Goal: Find contact information: Find contact information

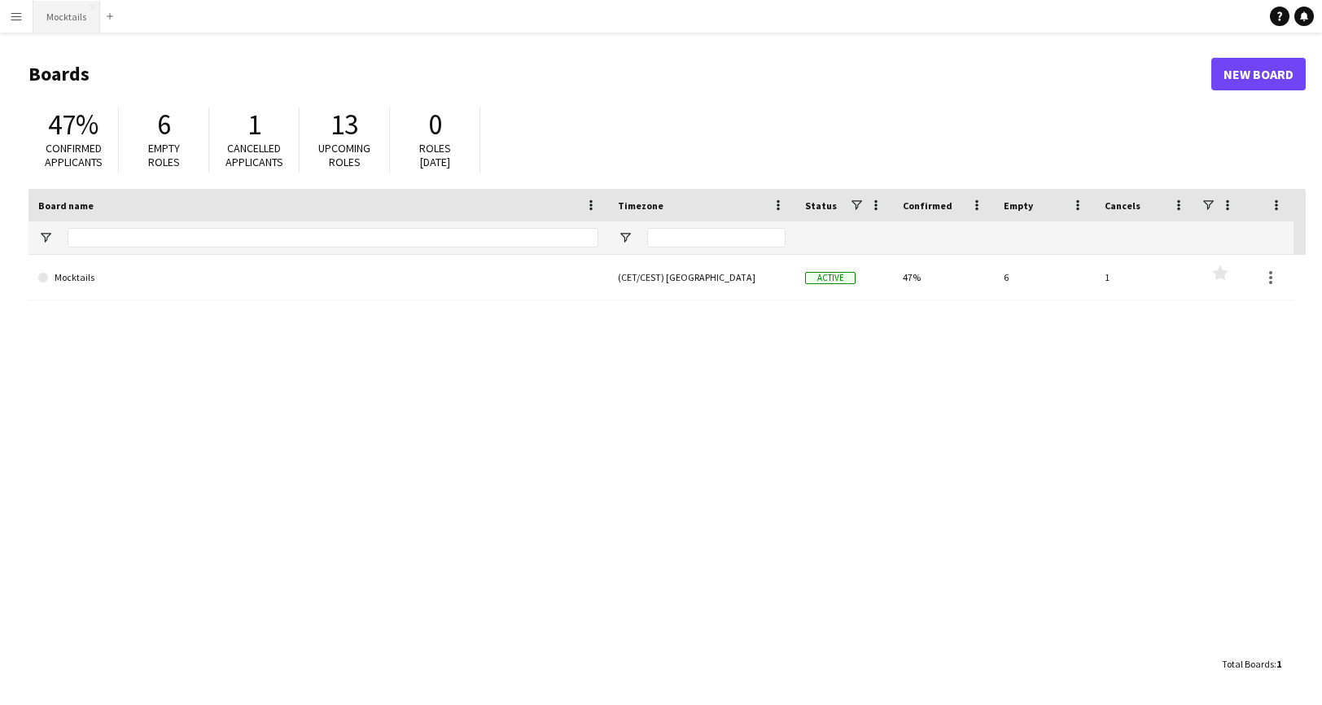
click at [76, 15] on button "Mocktails Close" at bounding box center [66, 17] width 67 height 32
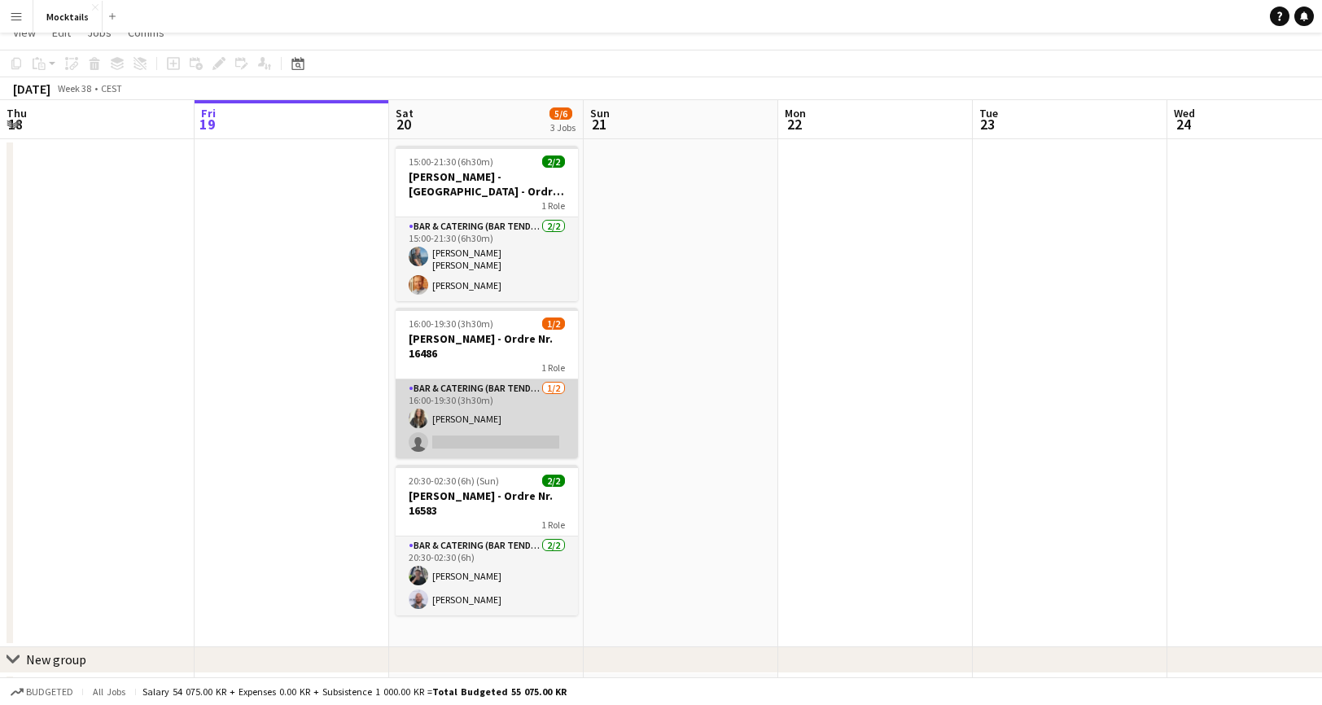
scroll to position [46, 0]
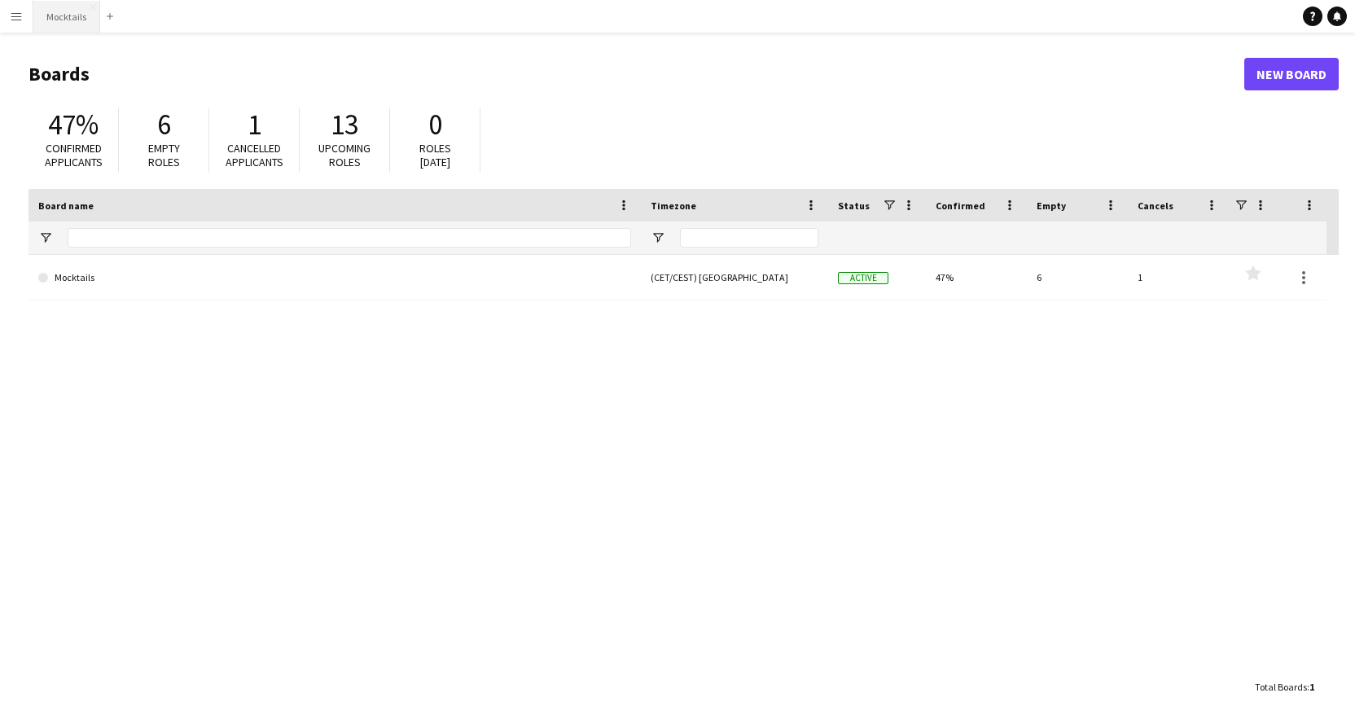
click at [58, 28] on button "Mocktails Close" at bounding box center [66, 17] width 67 height 32
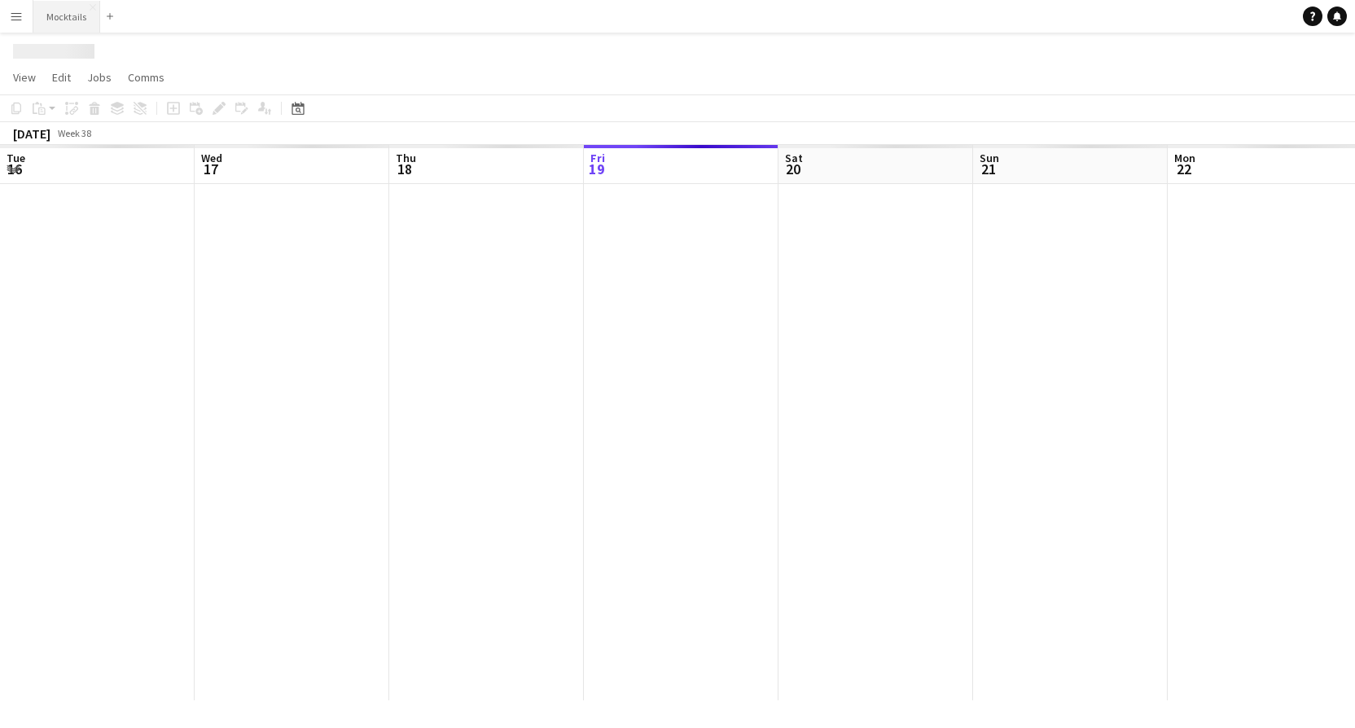
scroll to position [0, 389]
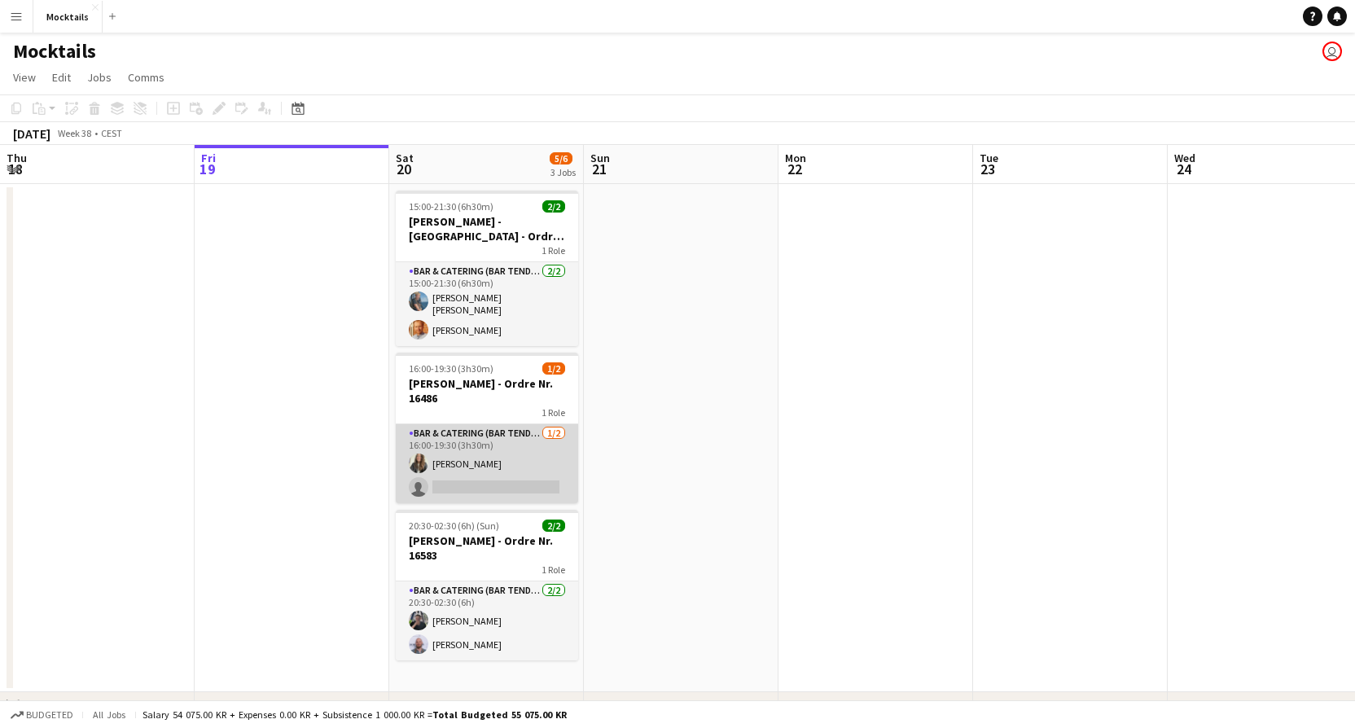
click at [524, 461] on app-card-role "Bar & Catering (Bar Tender) 1/2 16:00-19:30 (3h30m) Maria Ivanova single-neutra…" at bounding box center [487, 463] width 182 height 79
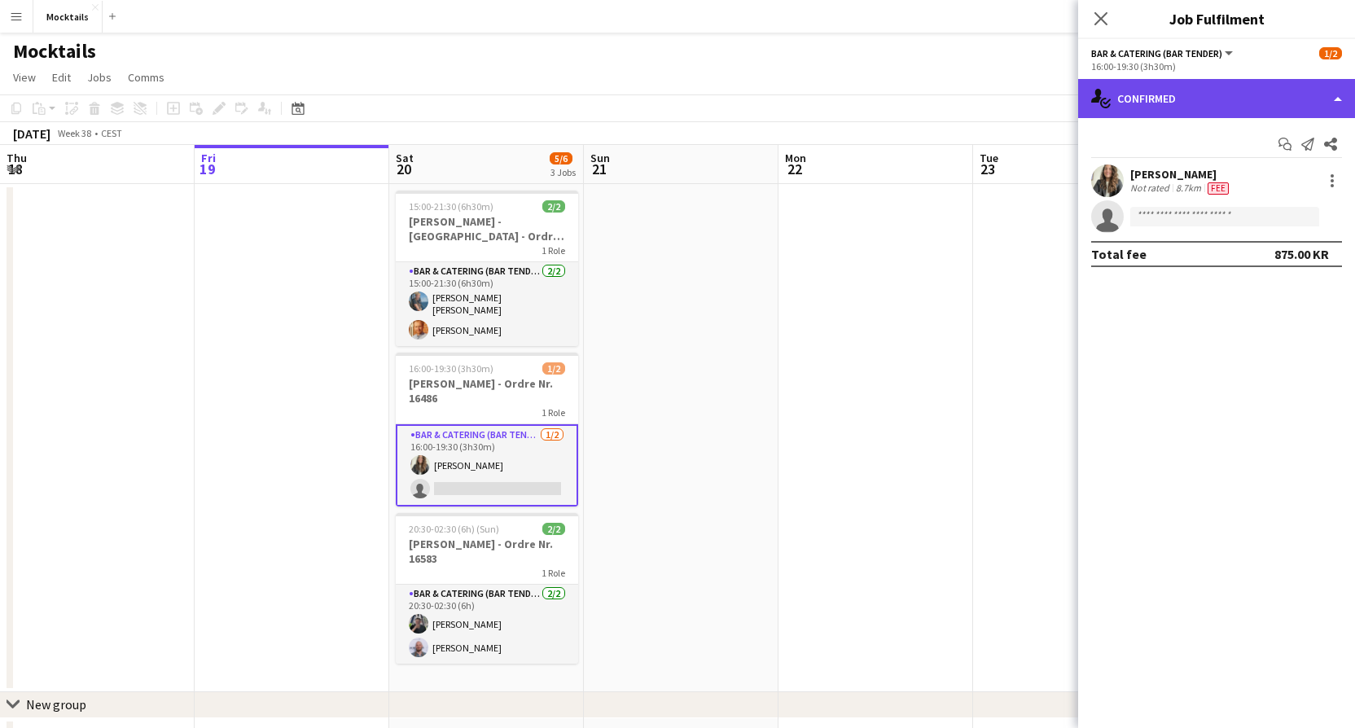
click at [1154, 100] on div "single-neutral-actions-check-2 Confirmed" at bounding box center [1216, 98] width 277 height 39
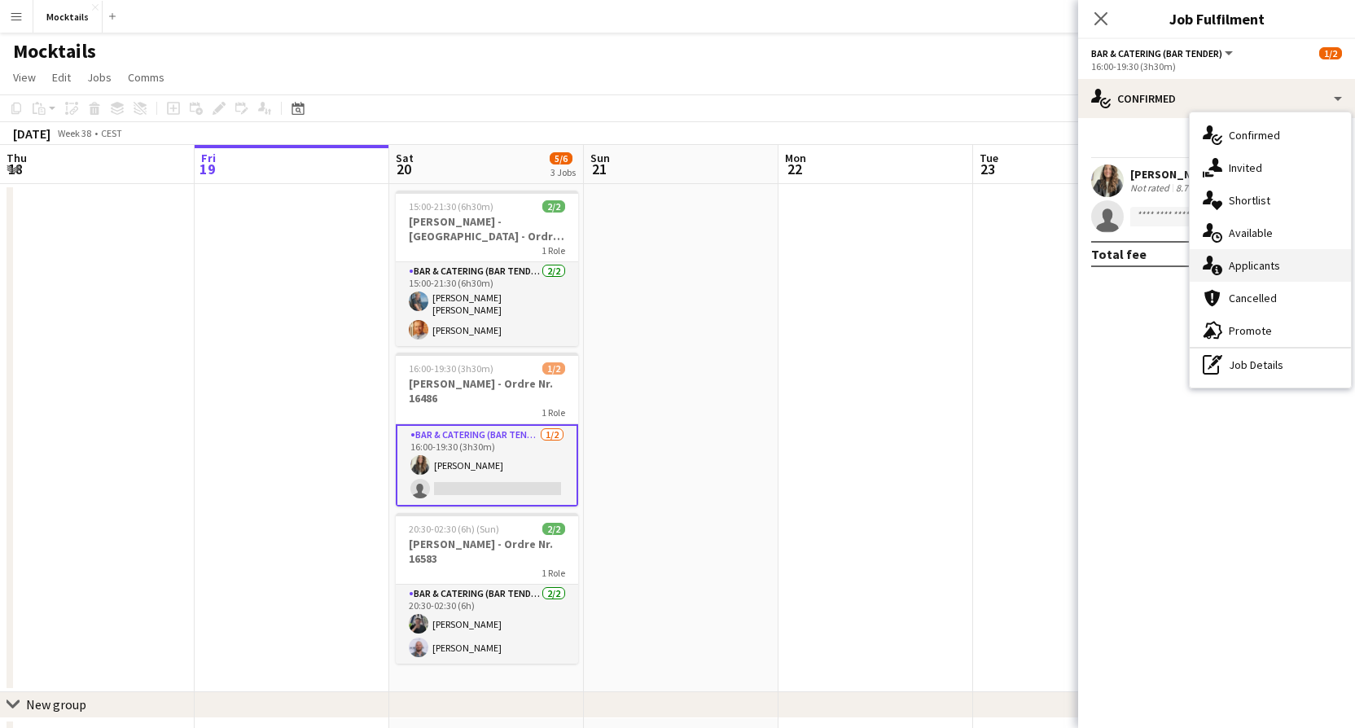
click at [1224, 271] on div "single-neutral-actions-information Applicants" at bounding box center [1269, 265] width 161 height 33
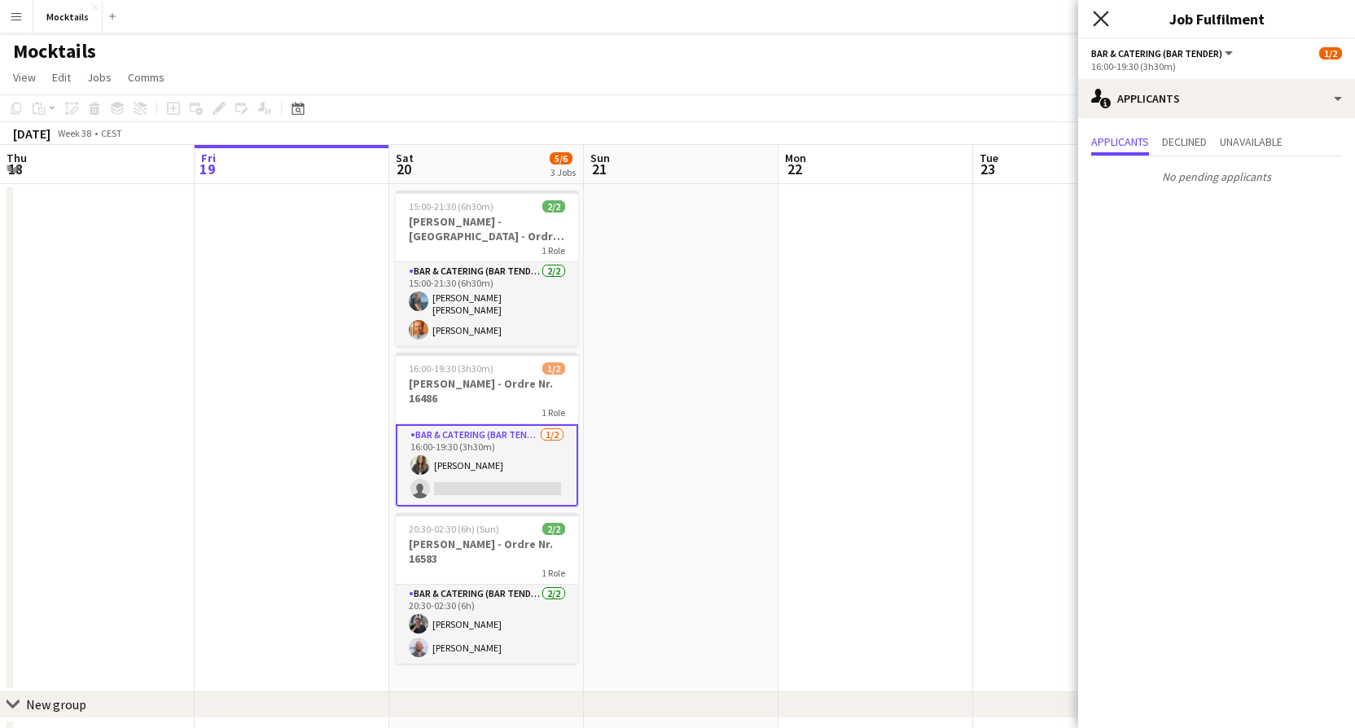
click at [1099, 16] on icon at bounding box center [1099, 18] width 15 height 15
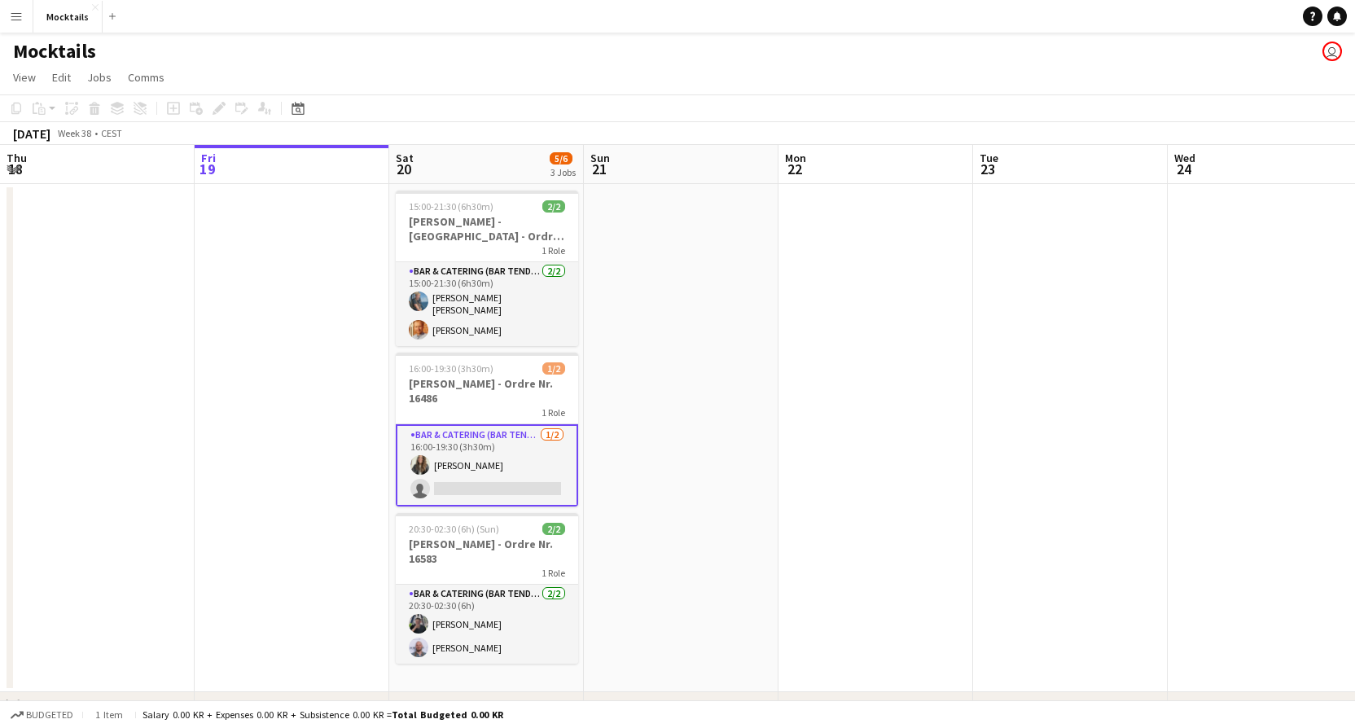
click at [457, 480] on app-card-role "Bar & Catering (Bar Tender) 1/2 16:00-19:30 (3h30m) Maria Ivanova single-neutra…" at bounding box center [487, 465] width 182 height 82
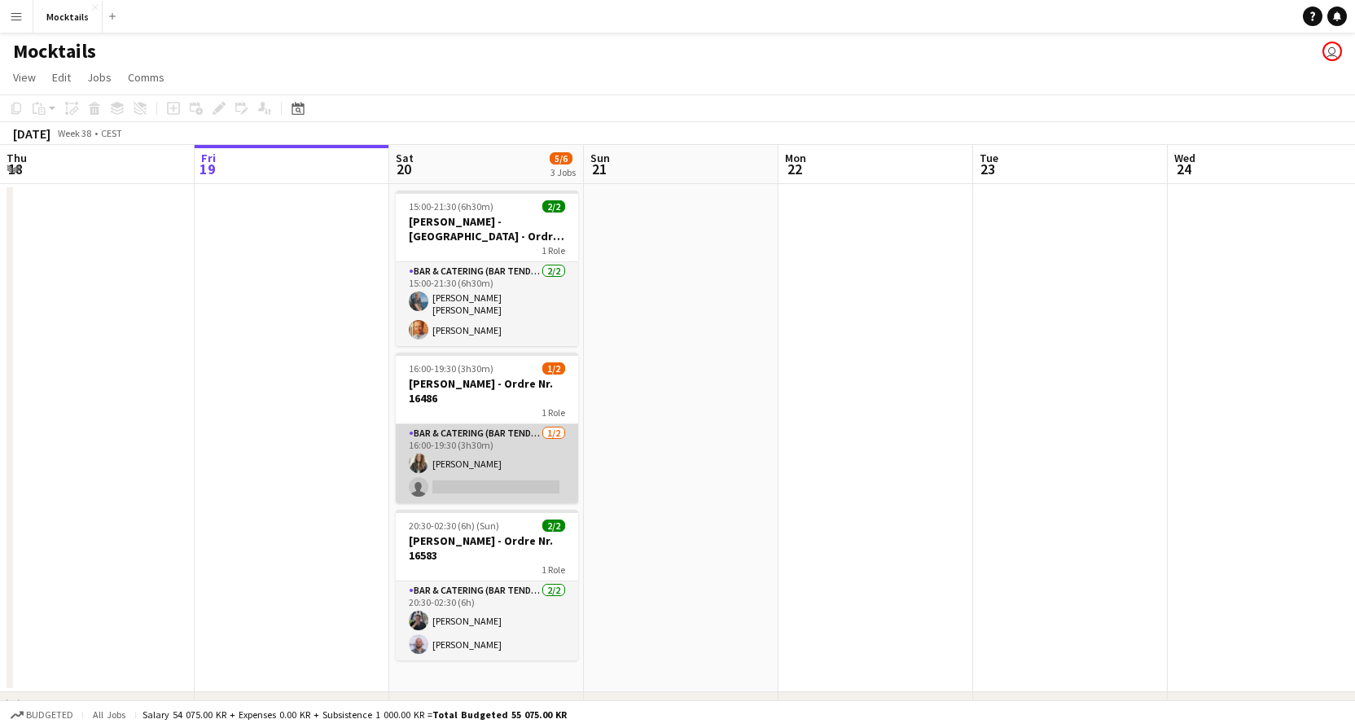
click at [507, 459] on app-card-role "Bar & Catering (Bar Tender) 1/2 16:00-19:30 (3h30m) Maria Ivanova single-neutra…" at bounding box center [487, 463] width 182 height 79
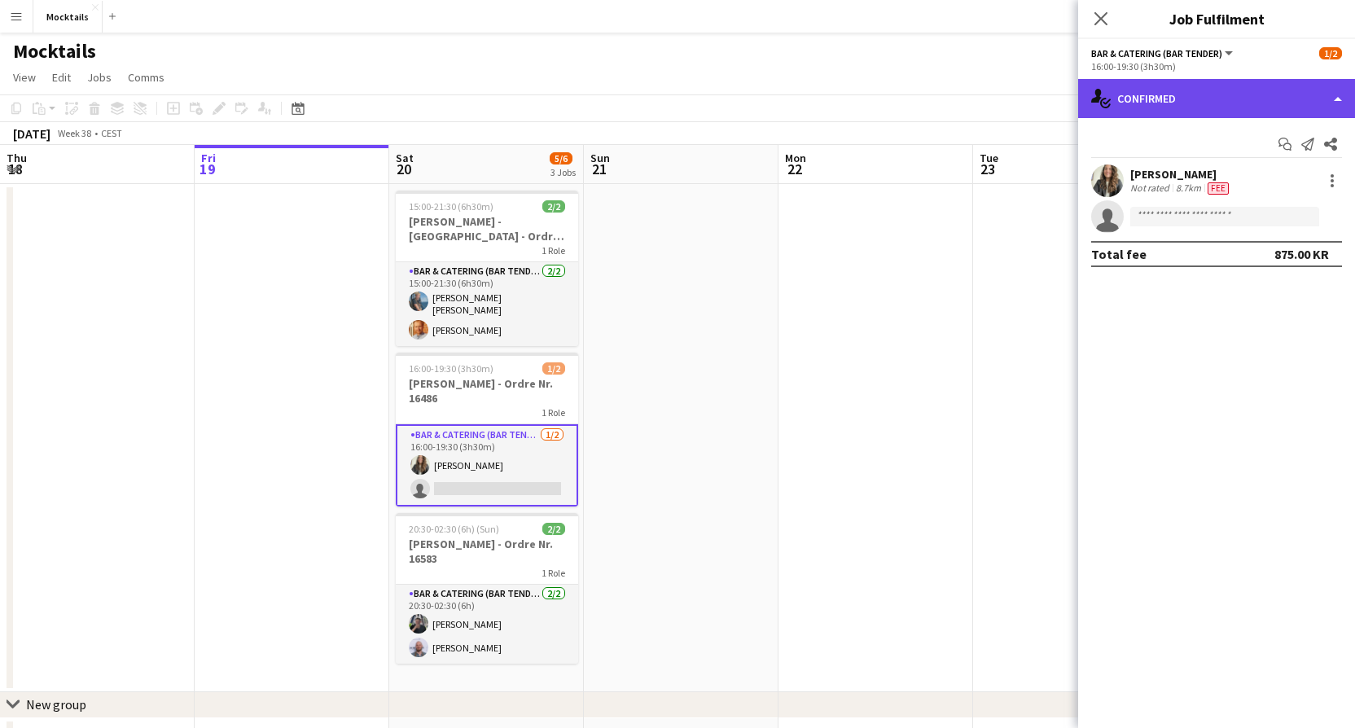
click at [1254, 103] on div "single-neutral-actions-check-2 Confirmed" at bounding box center [1216, 98] width 277 height 39
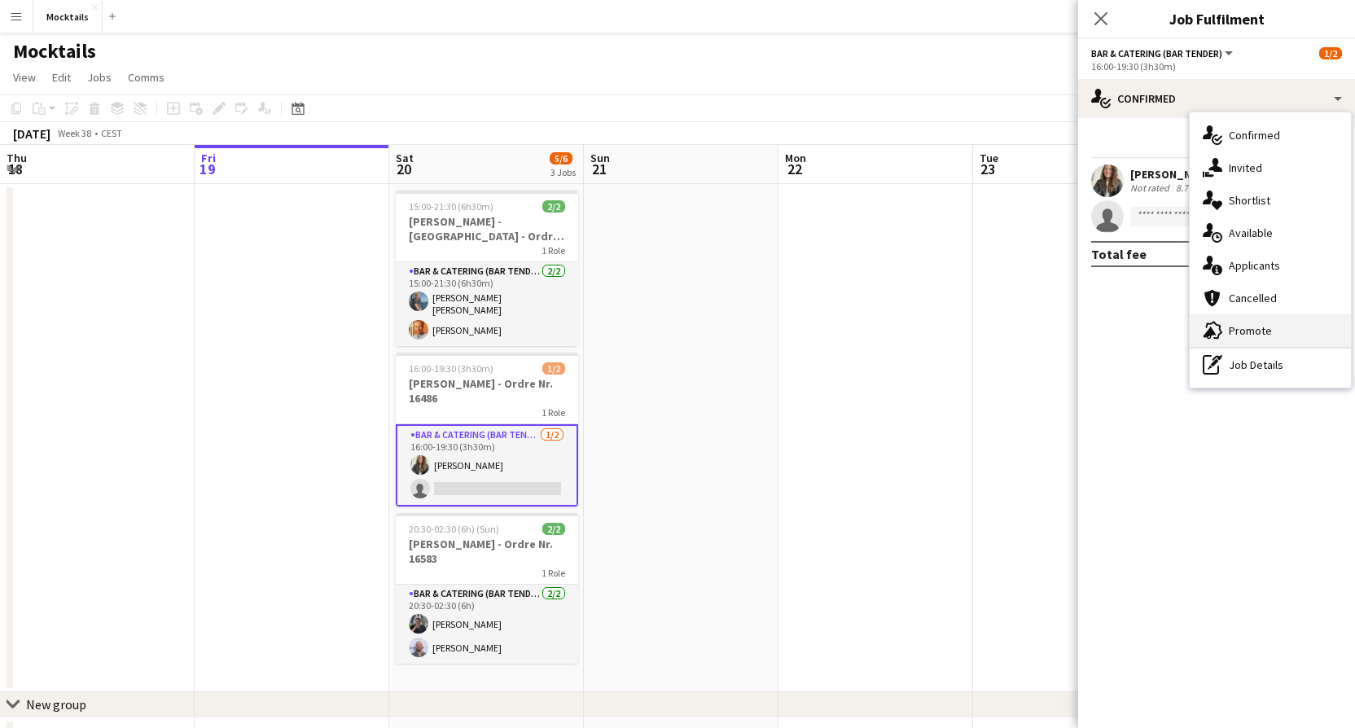
click at [1247, 326] on span "Promote" at bounding box center [1249, 330] width 43 height 15
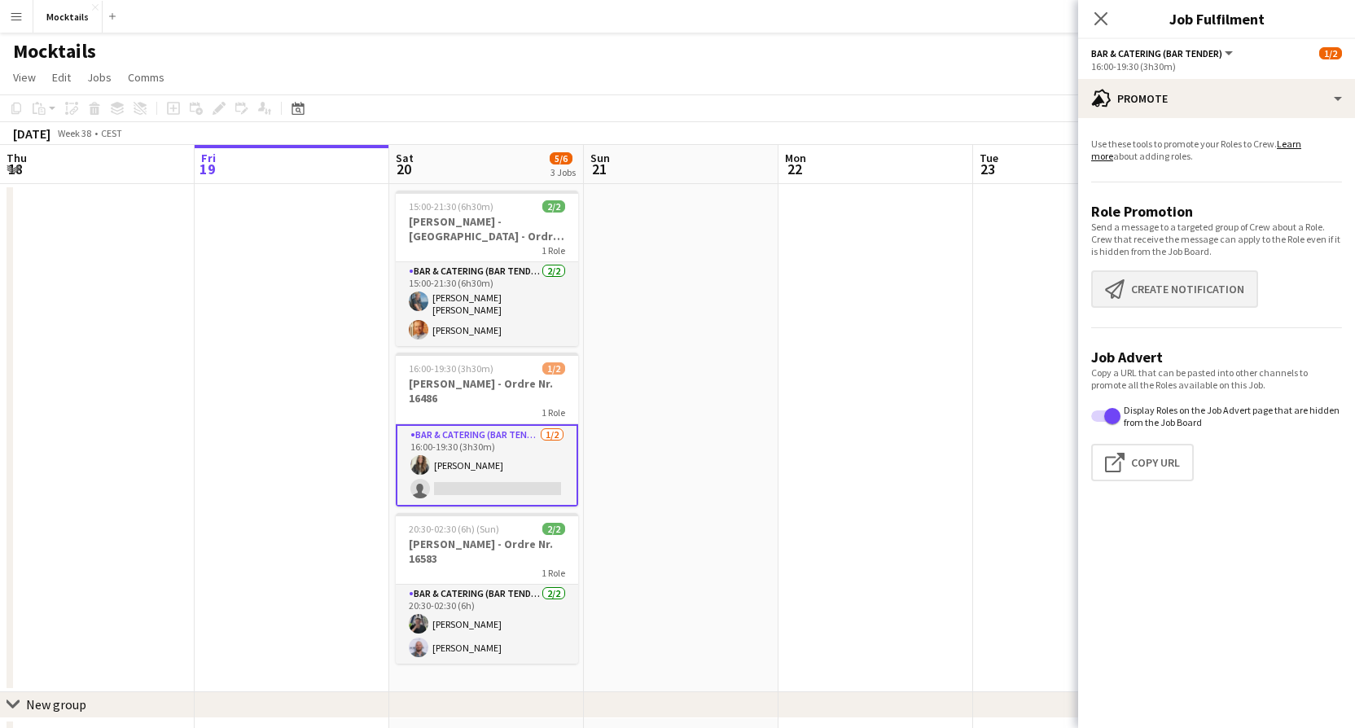
click at [1191, 272] on button "Create notification Create notification" at bounding box center [1174, 288] width 167 height 37
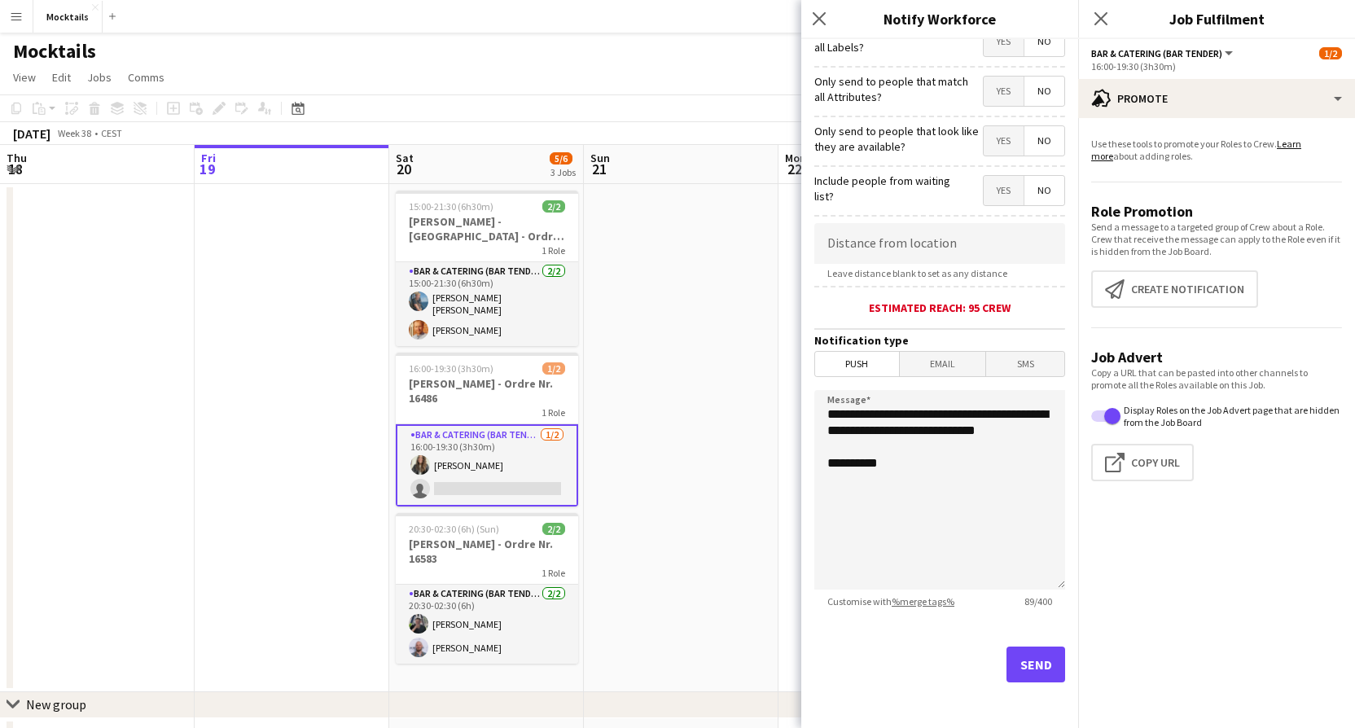
scroll to position [168, 0]
click at [1046, 670] on button "Send" at bounding box center [1035, 664] width 59 height 36
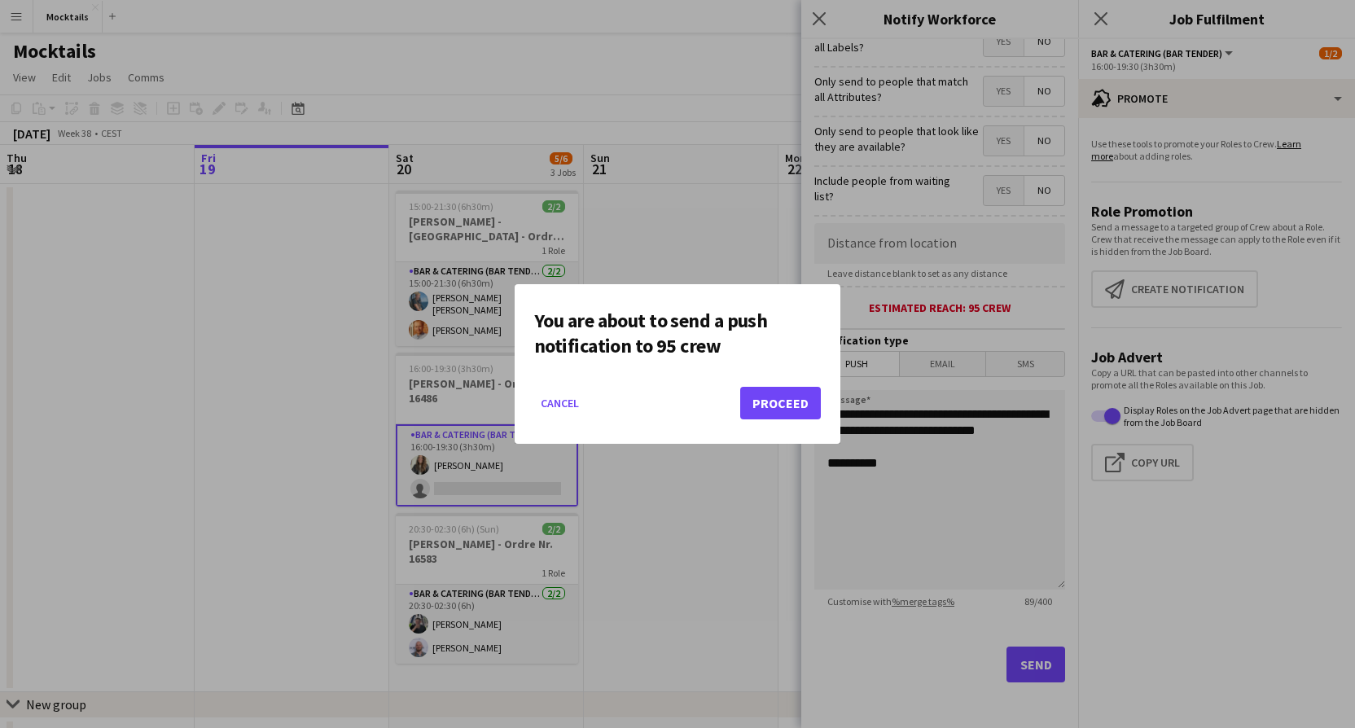
click at [775, 408] on button "Proceed" at bounding box center [780, 403] width 81 height 33
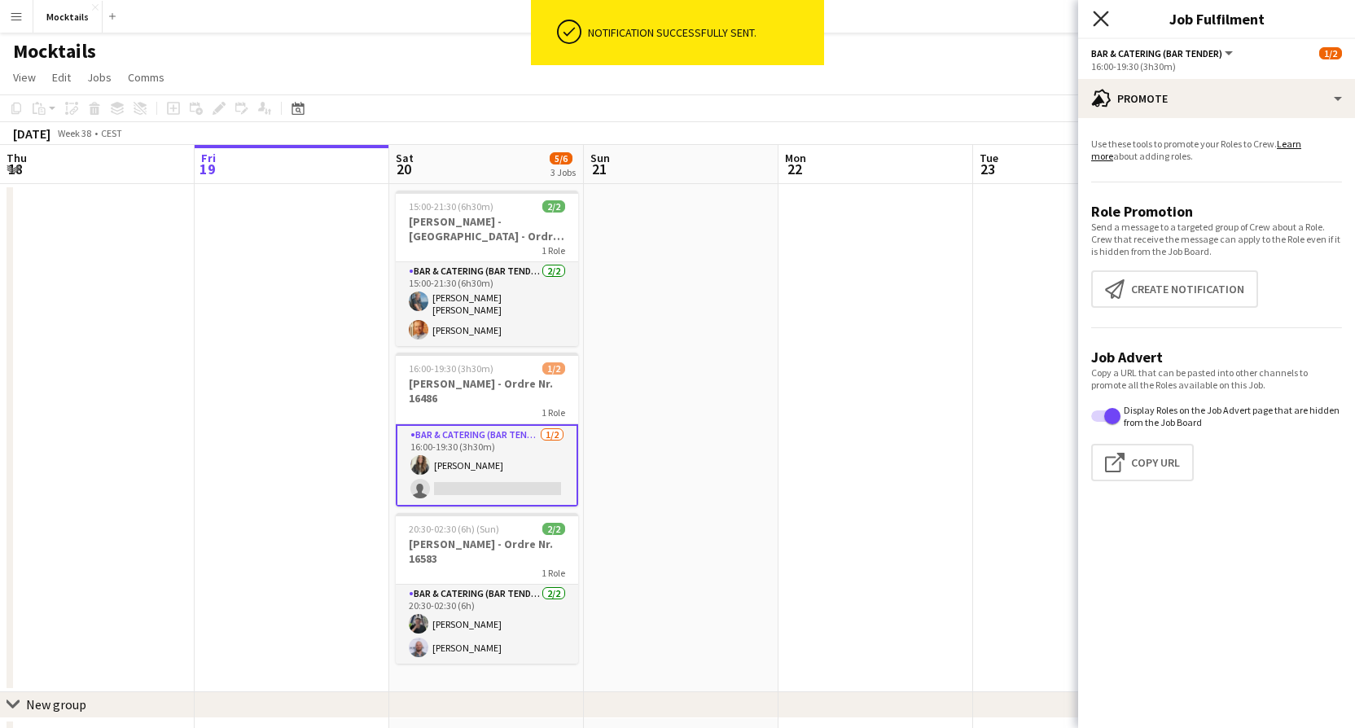
click at [1096, 24] on icon at bounding box center [1099, 18] width 15 height 15
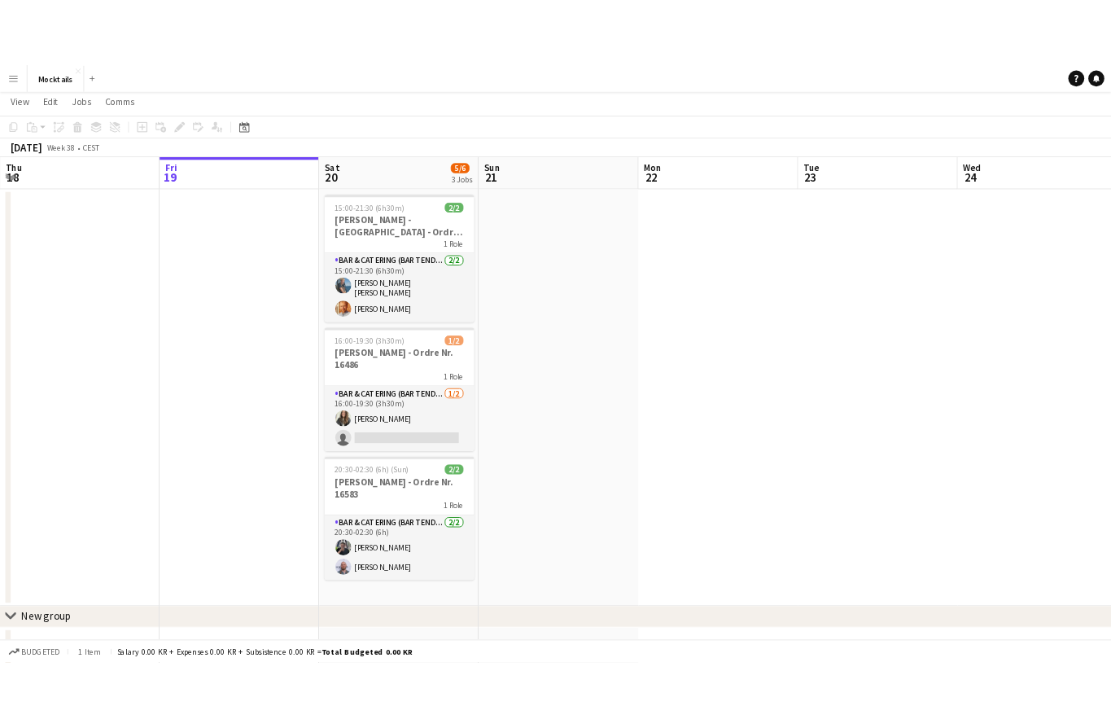
scroll to position [35, 0]
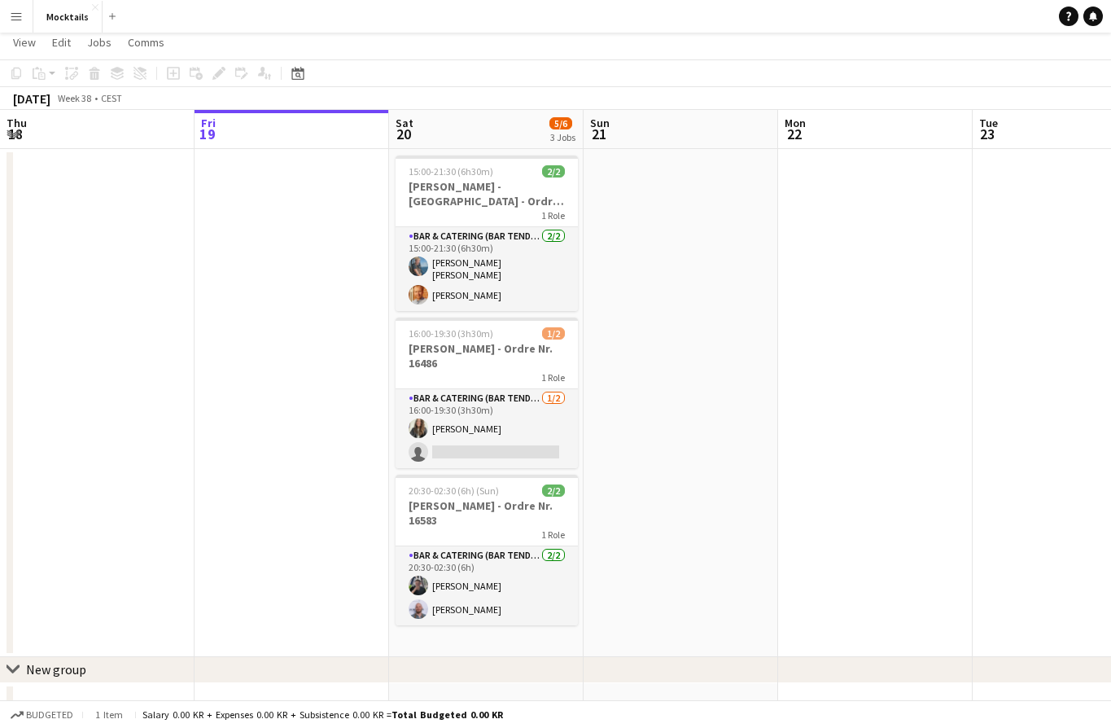
click at [654, 435] on app-date-cell at bounding box center [681, 403] width 195 height 508
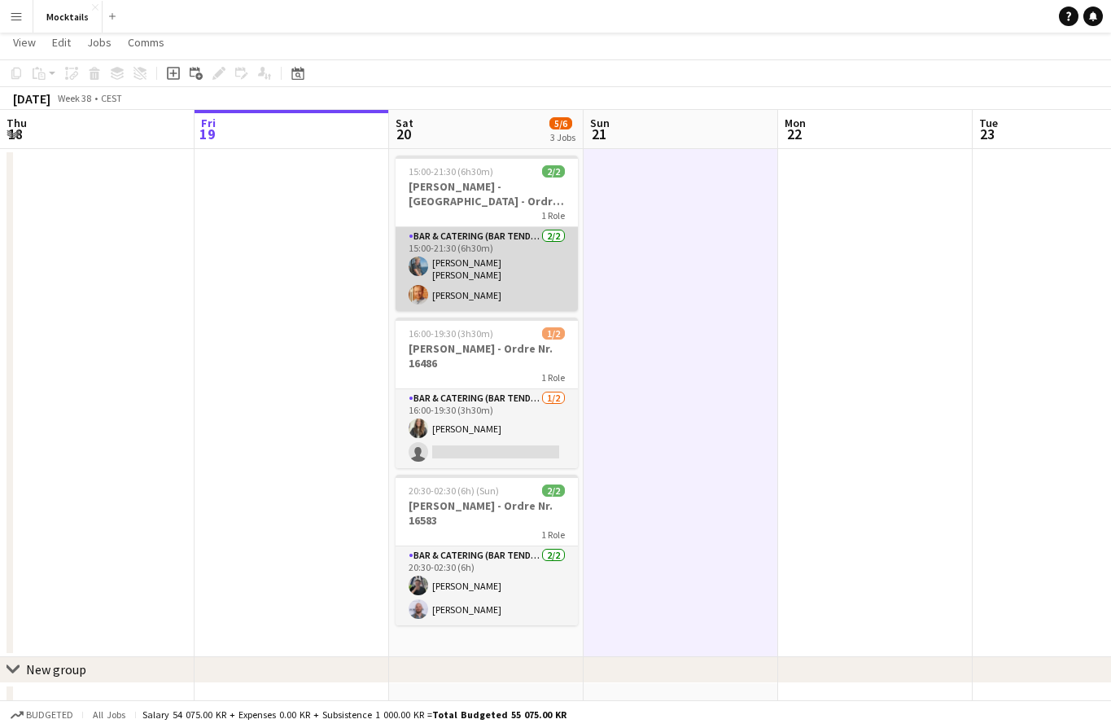
click at [480, 271] on app-card-role "Bar & Catering (Bar Tender) 2/2 15:00-21:30 (6h30m) Noah Bondo Høegh Laurits Be…" at bounding box center [487, 269] width 182 height 84
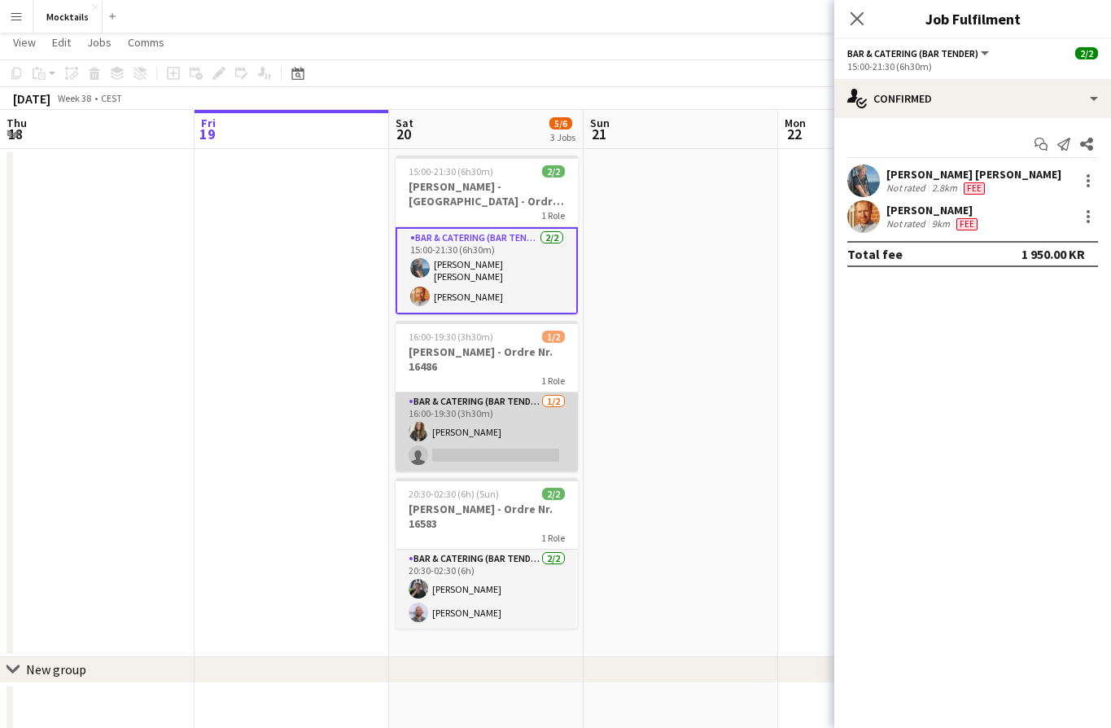
click at [501, 432] on app-card-role "Bar & Catering (Bar Tender) 1/2 16:00-19:30 (3h30m) Maria Ivanova single-neutra…" at bounding box center [487, 431] width 182 height 79
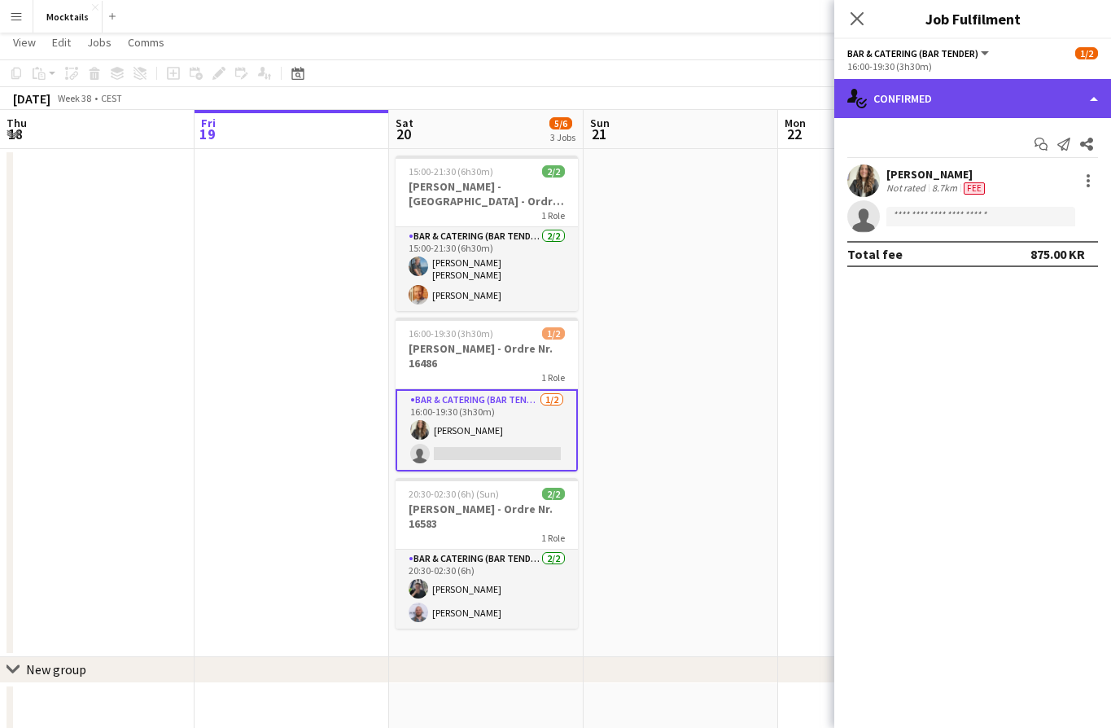
click at [917, 102] on div "single-neutral-actions-check-2 Confirmed" at bounding box center [972, 98] width 277 height 39
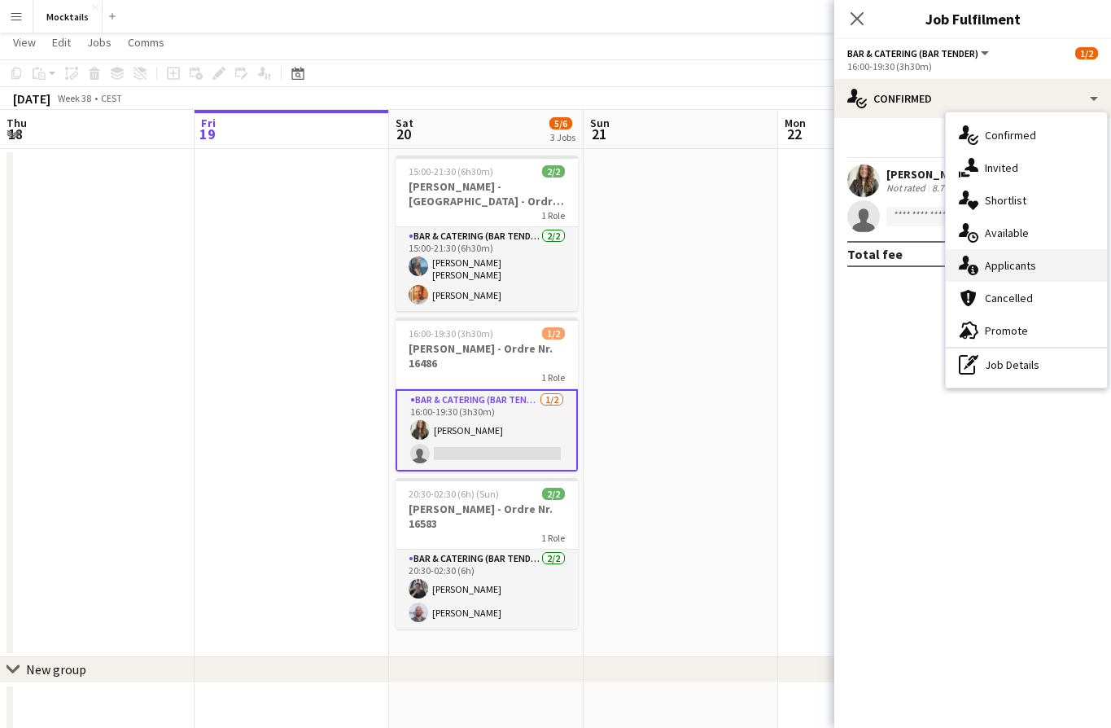
click at [1023, 262] on span "Applicants" at bounding box center [1010, 265] width 51 height 15
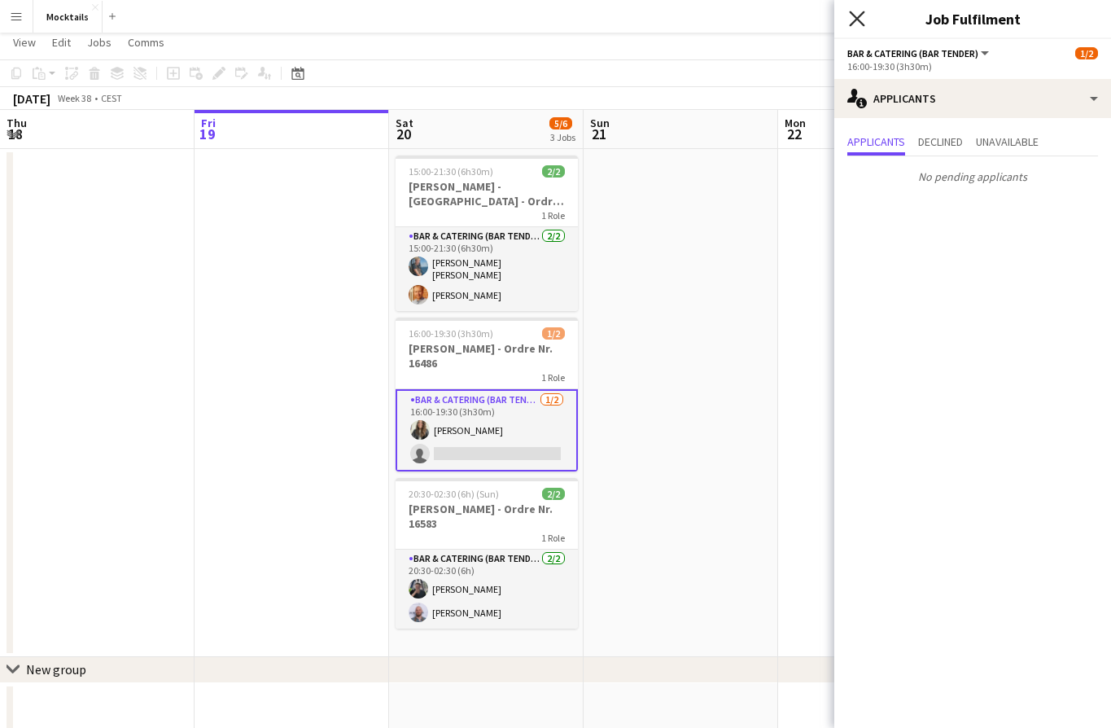
click at [862, 19] on icon "Close pop-in" at bounding box center [856, 18] width 15 height 15
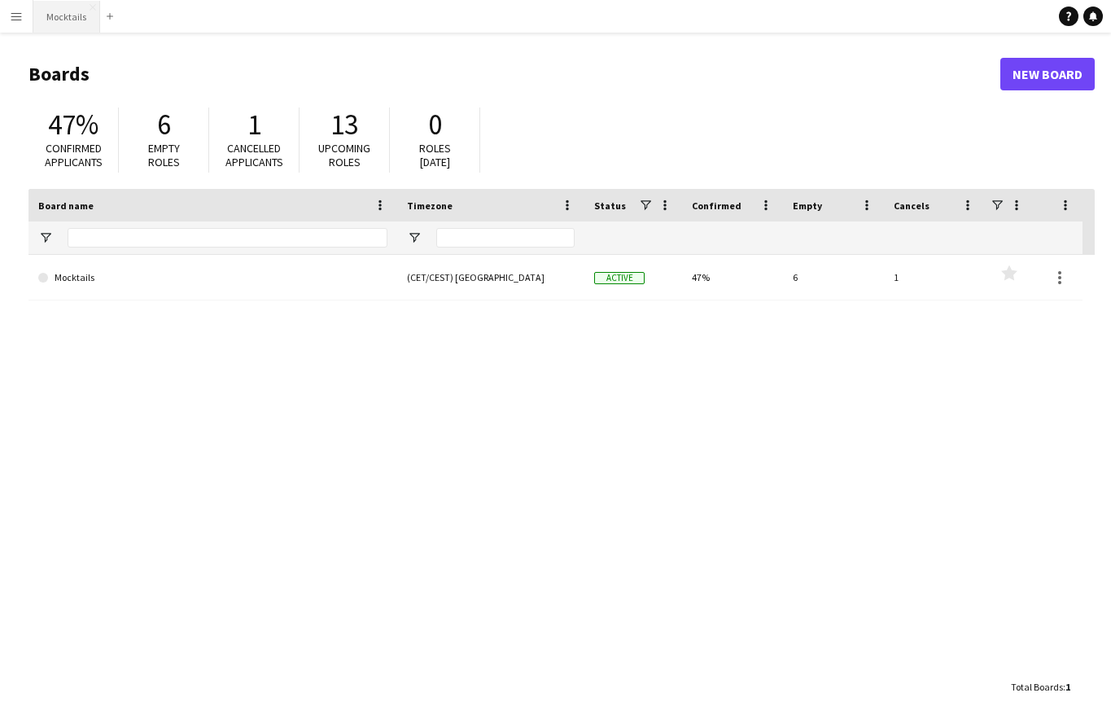
click at [76, 11] on button "Mocktails Close" at bounding box center [66, 17] width 67 height 32
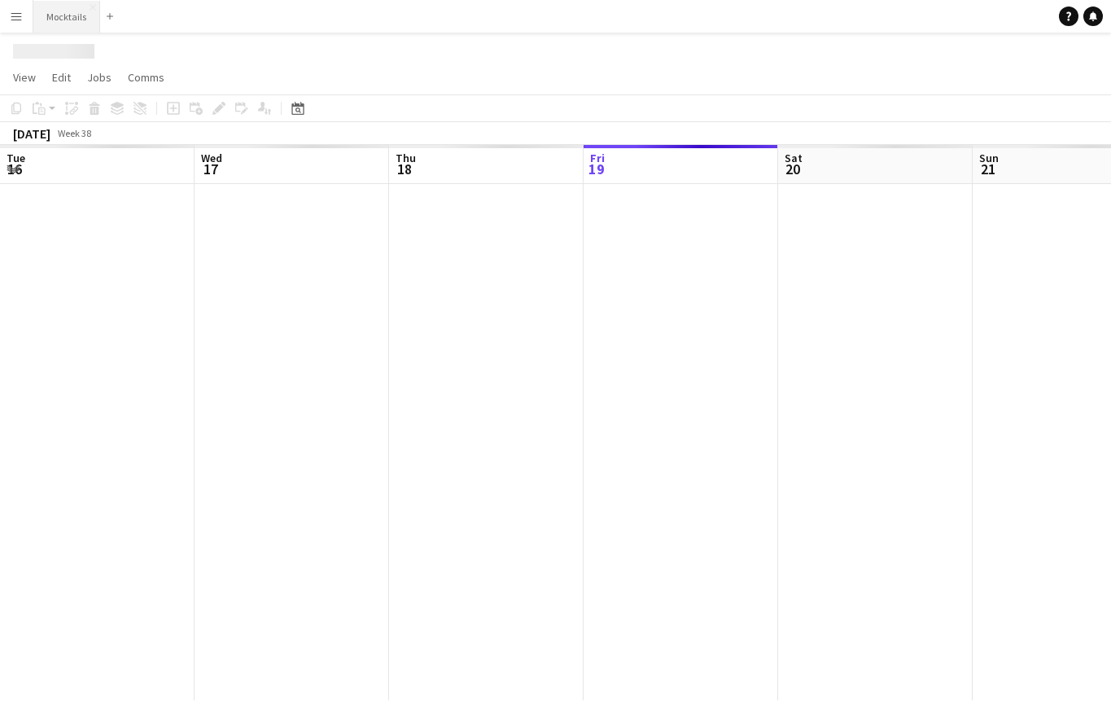
scroll to position [0, 389]
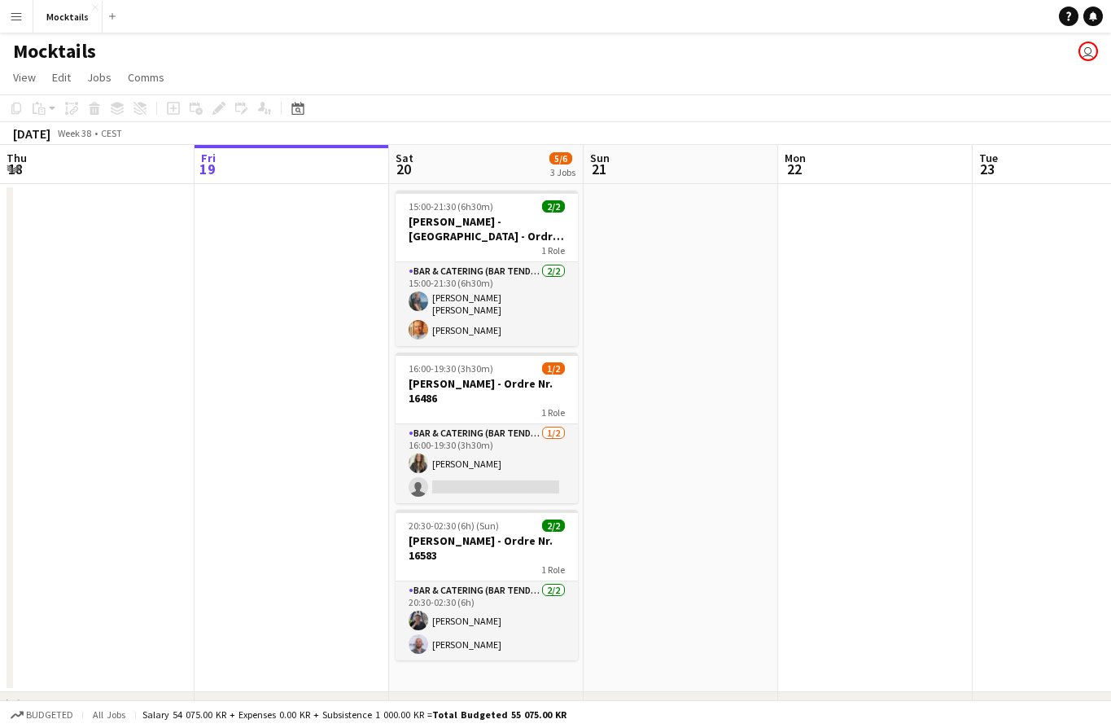
click at [24, 17] on button "Menu" at bounding box center [16, 16] width 33 height 33
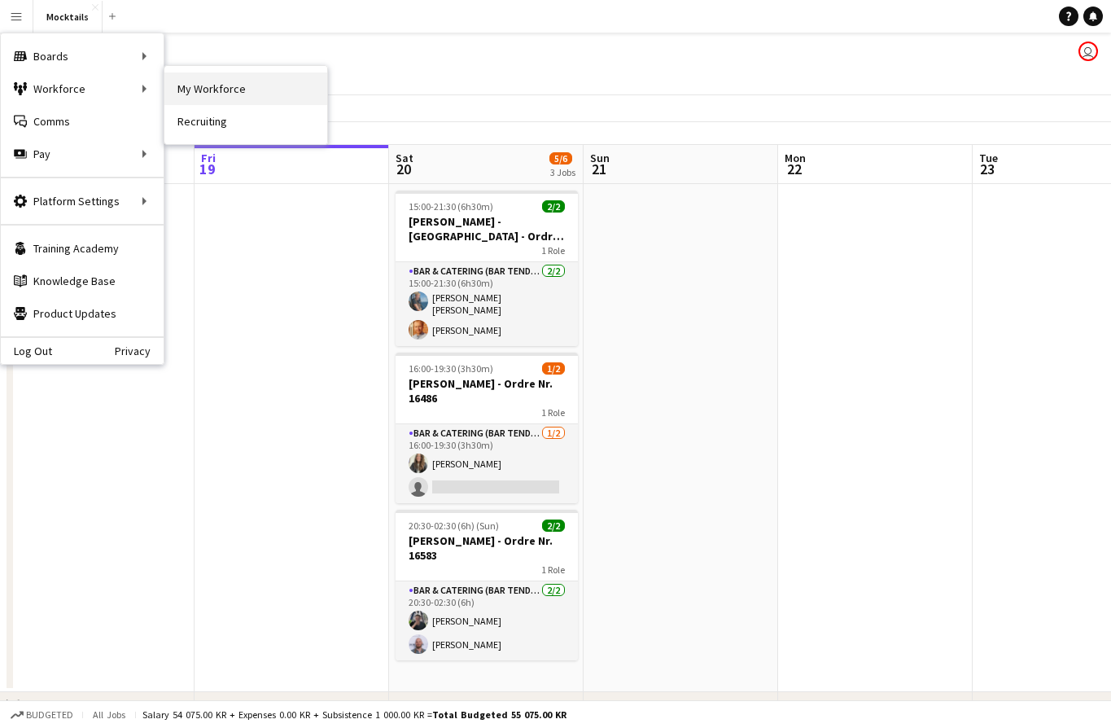
click at [225, 90] on link "My Workforce" at bounding box center [245, 88] width 163 height 33
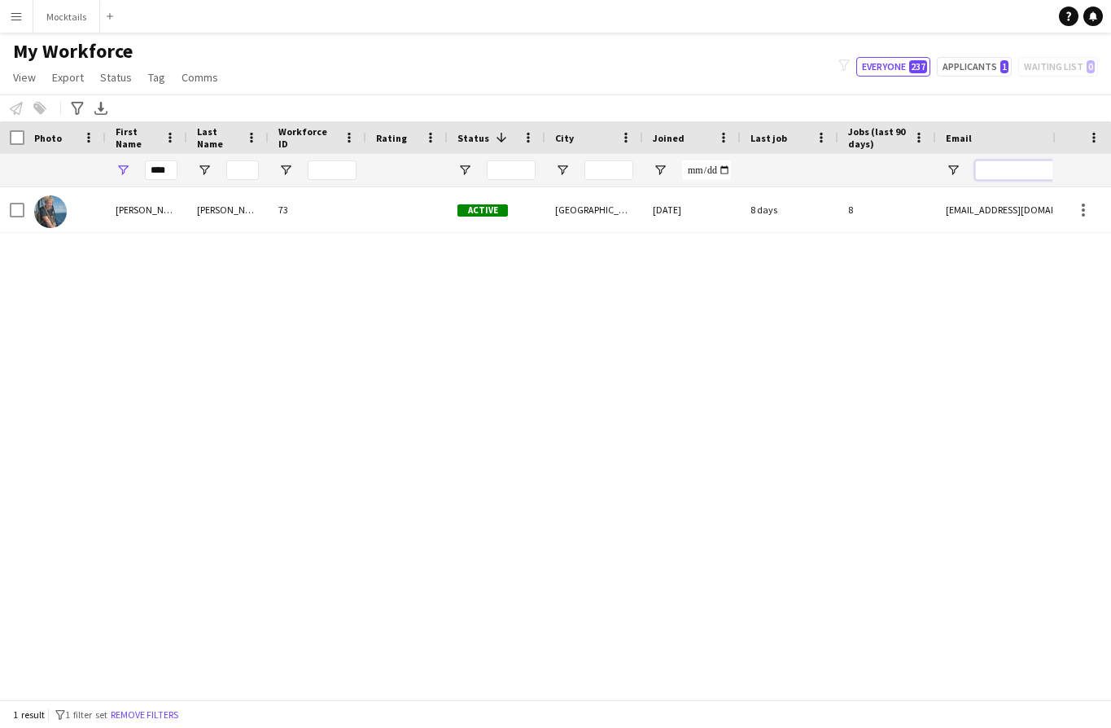
click at [1008, 173] on input "Email Filter Input" at bounding box center [1113, 170] width 277 height 20
click at [632, 335] on div "[PERSON_NAME] [PERSON_NAME] 73 Active [GEOGRAPHIC_DATA] [DATE] 8 days 8 [EMAIL_…" at bounding box center [526, 443] width 1053 height 512
click at [158, 164] on input "****" at bounding box center [161, 170] width 33 height 20
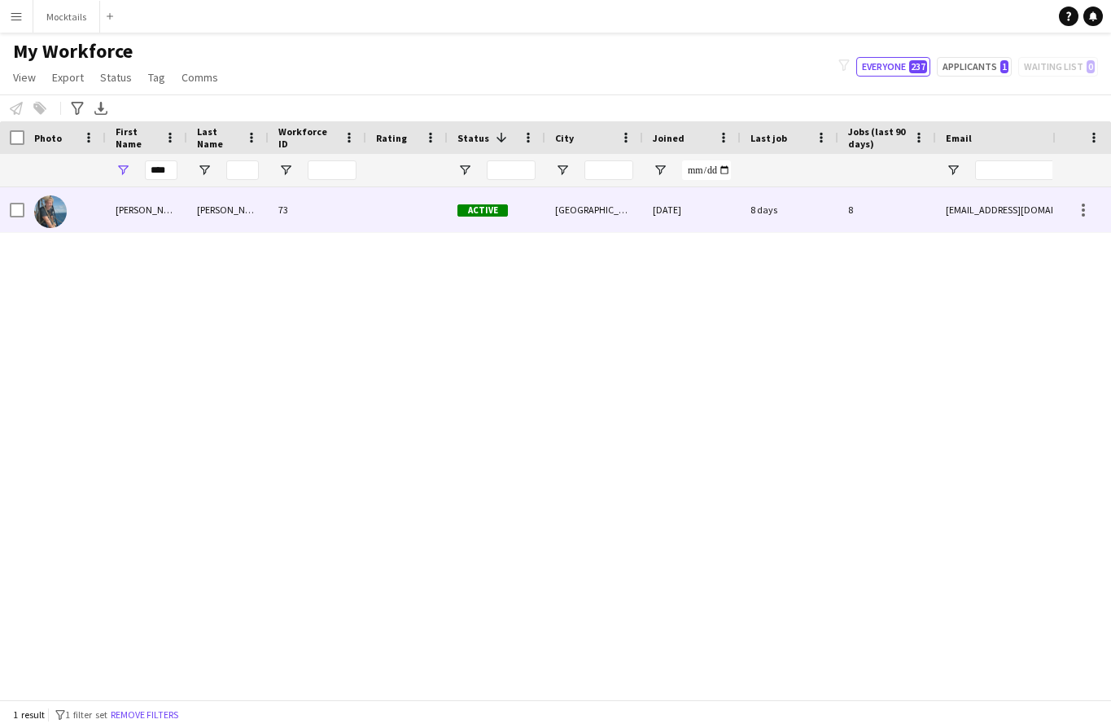
click at [160, 217] on div "[PERSON_NAME]" at bounding box center [146, 209] width 81 height 45
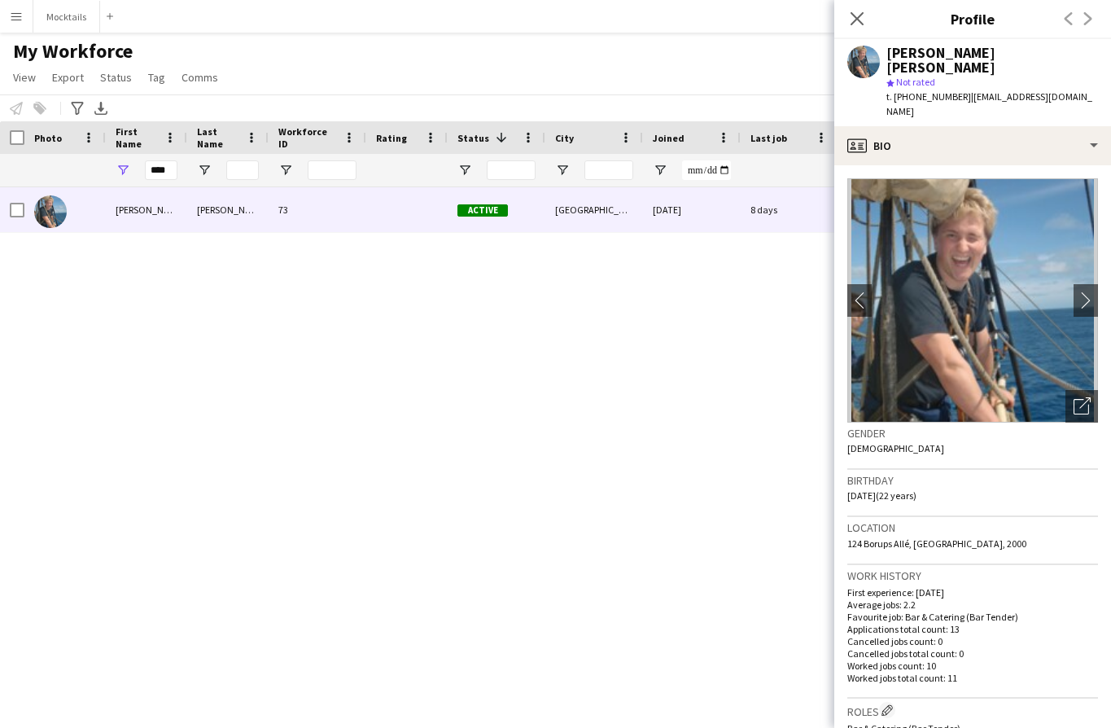
click at [932, 90] on span "t. [PHONE_NUMBER]" at bounding box center [928, 96] width 85 height 12
drag, startPoint x: 895, startPoint y: 81, endPoint x: 948, endPoint y: 81, distance: 53.7
click at [948, 90] on span "t. [PHONE_NUMBER]" at bounding box center [928, 96] width 85 height 12
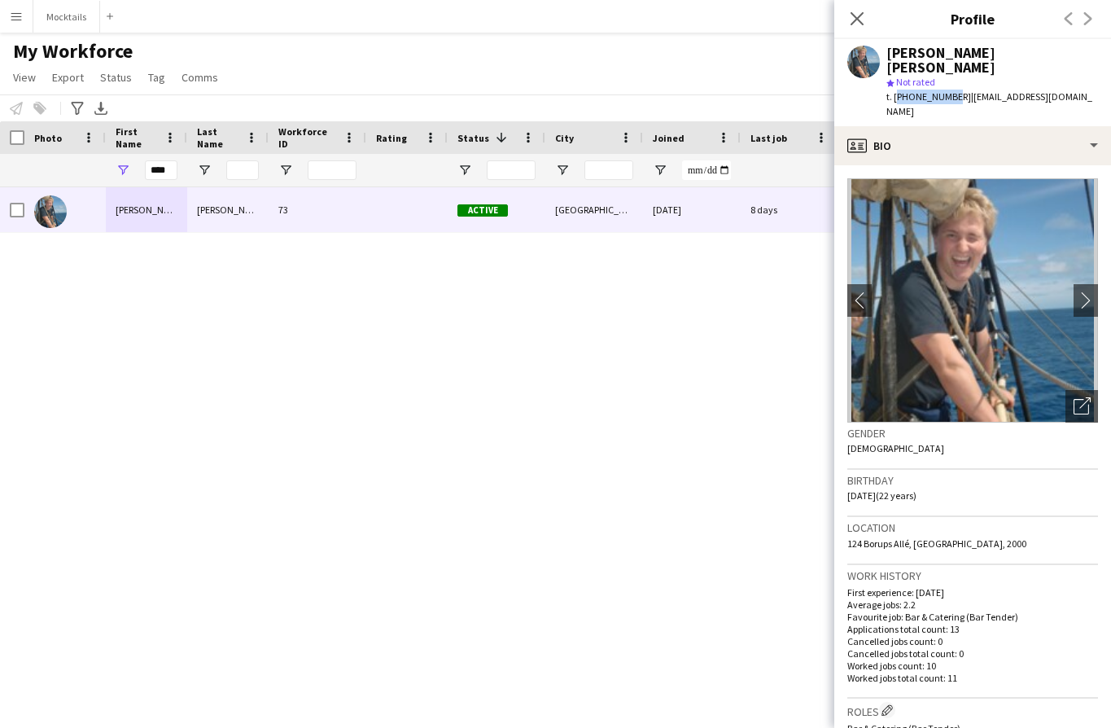
copy span "[PHONE_NUMBER]"
click at [384, 658] on div "[PERSON_NAME] [PERSON_NAME] 73 Active [GEOGRAPHIC_DATA] [DATE] 8 days 8 [EMAIL_…" at bounding box center [526, 443] width 1053 height 512
click at [860, 20] on icon "Close pop-in" at bounding box center [856, 18] width 15 height 15
